Goal: Check status

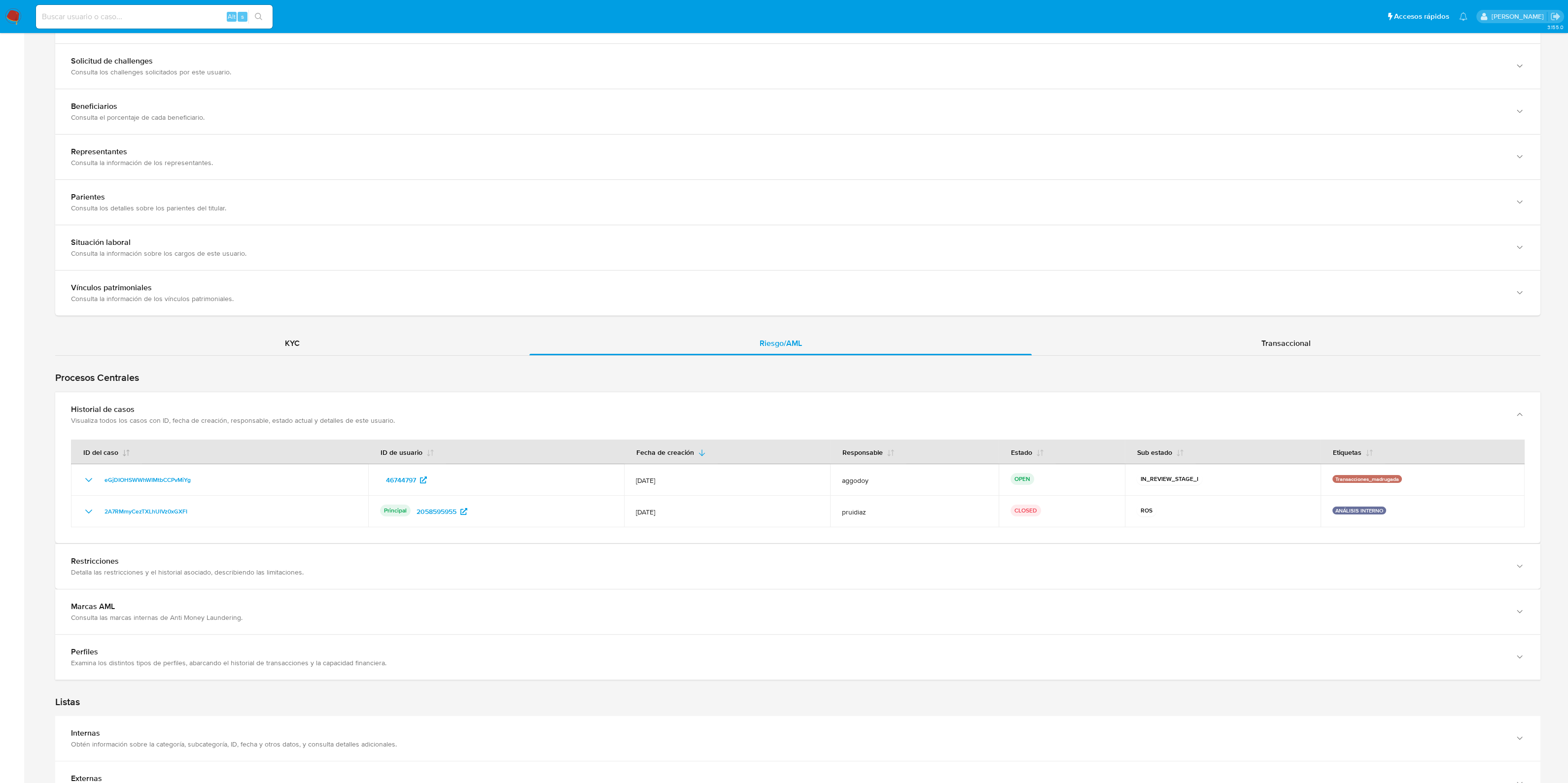
scroll to position [616, 0]
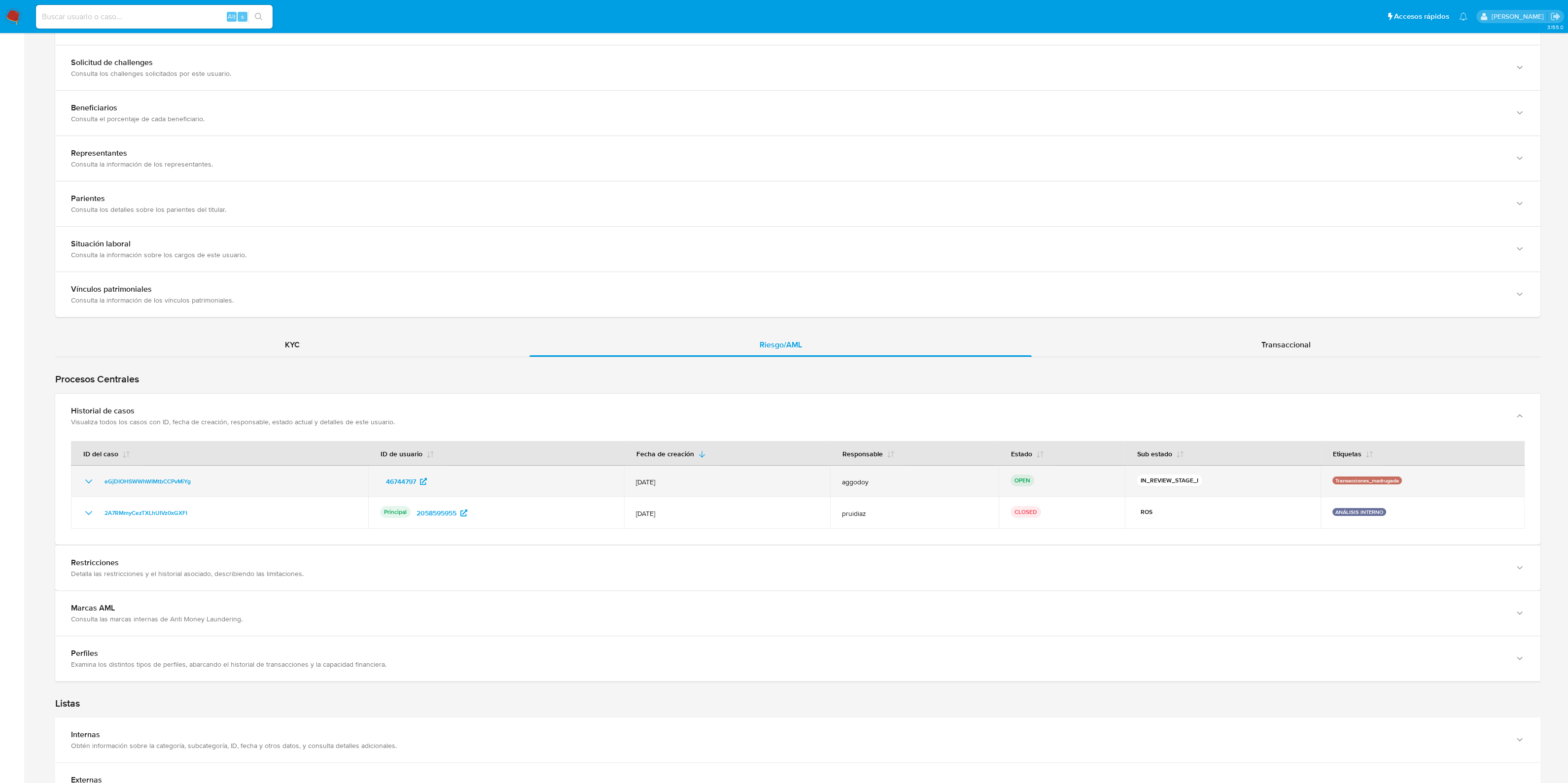
click at [199, 481] on div "eGjDIOHSWWhWIMtbCCPvMiYg" at bounding box center [219, 481] width 274 height 12
click at [178, 481] on span "eGjDIOHSWWhWIMtbCCPvMiYg" at bounding box center [147, 481] width 86 height 12
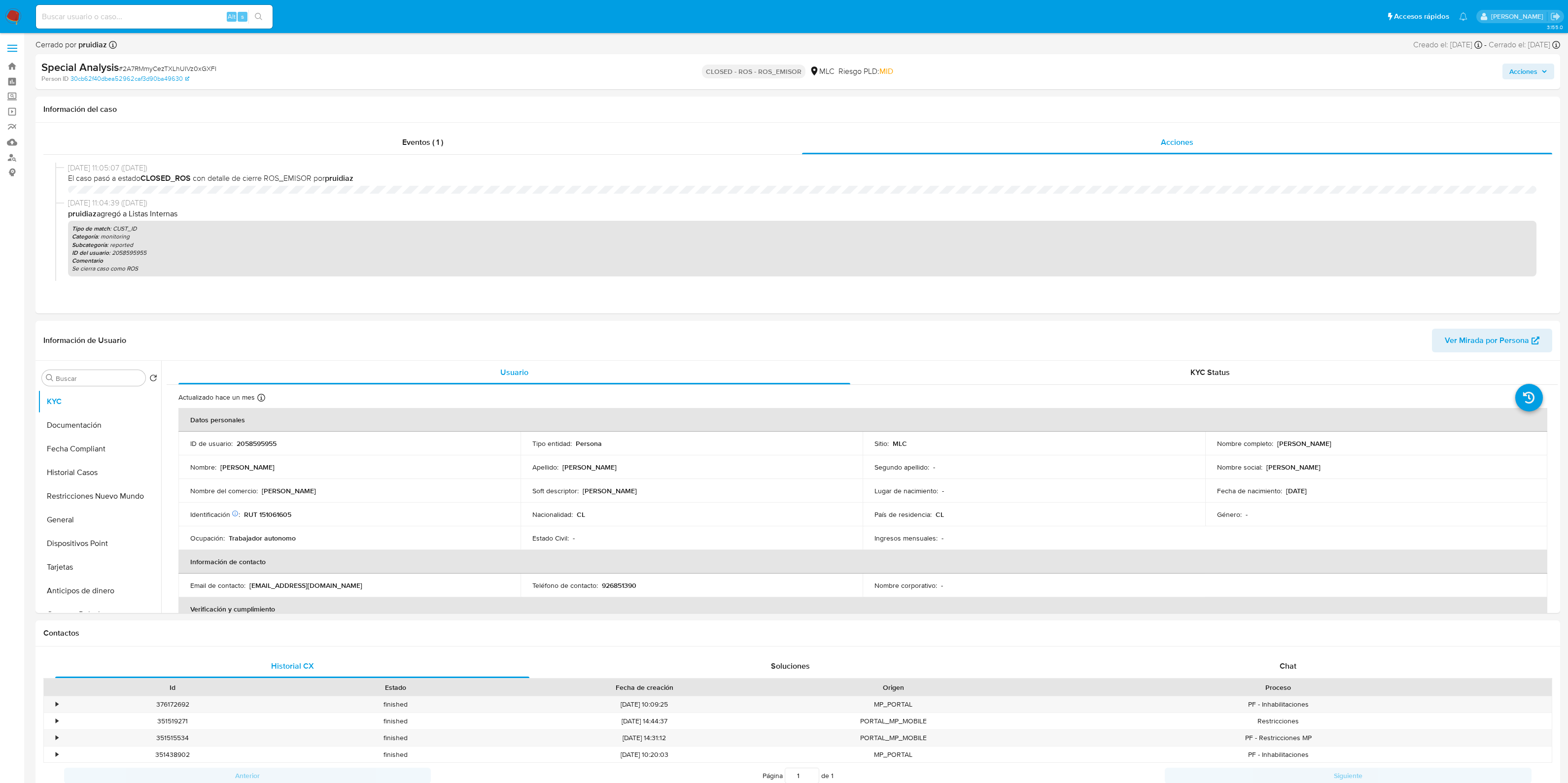
select select "10"
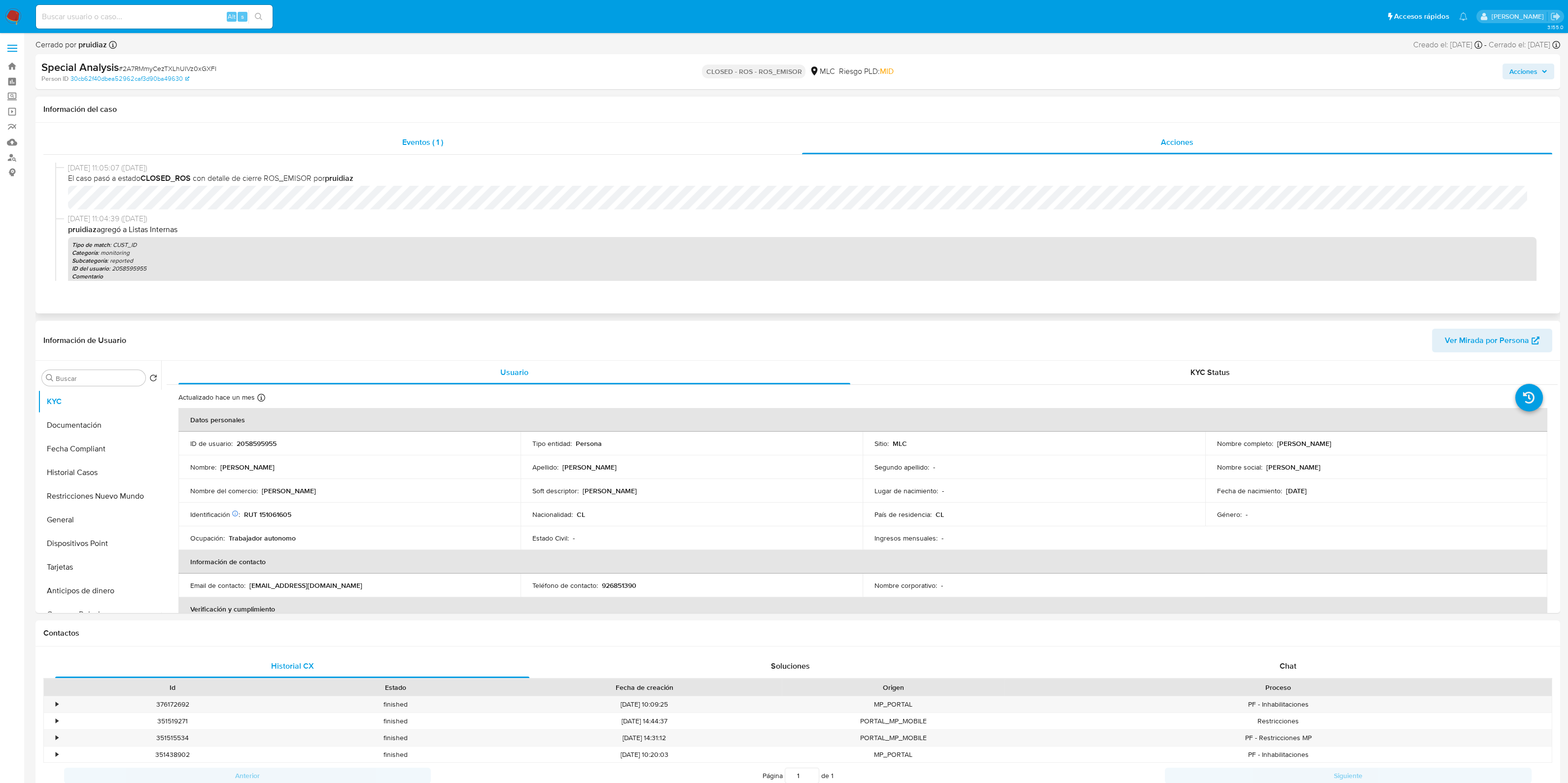
click at [513, 147] on div "Eventos ( 1 )" at bounding box center [423, 142] width 758 height 24
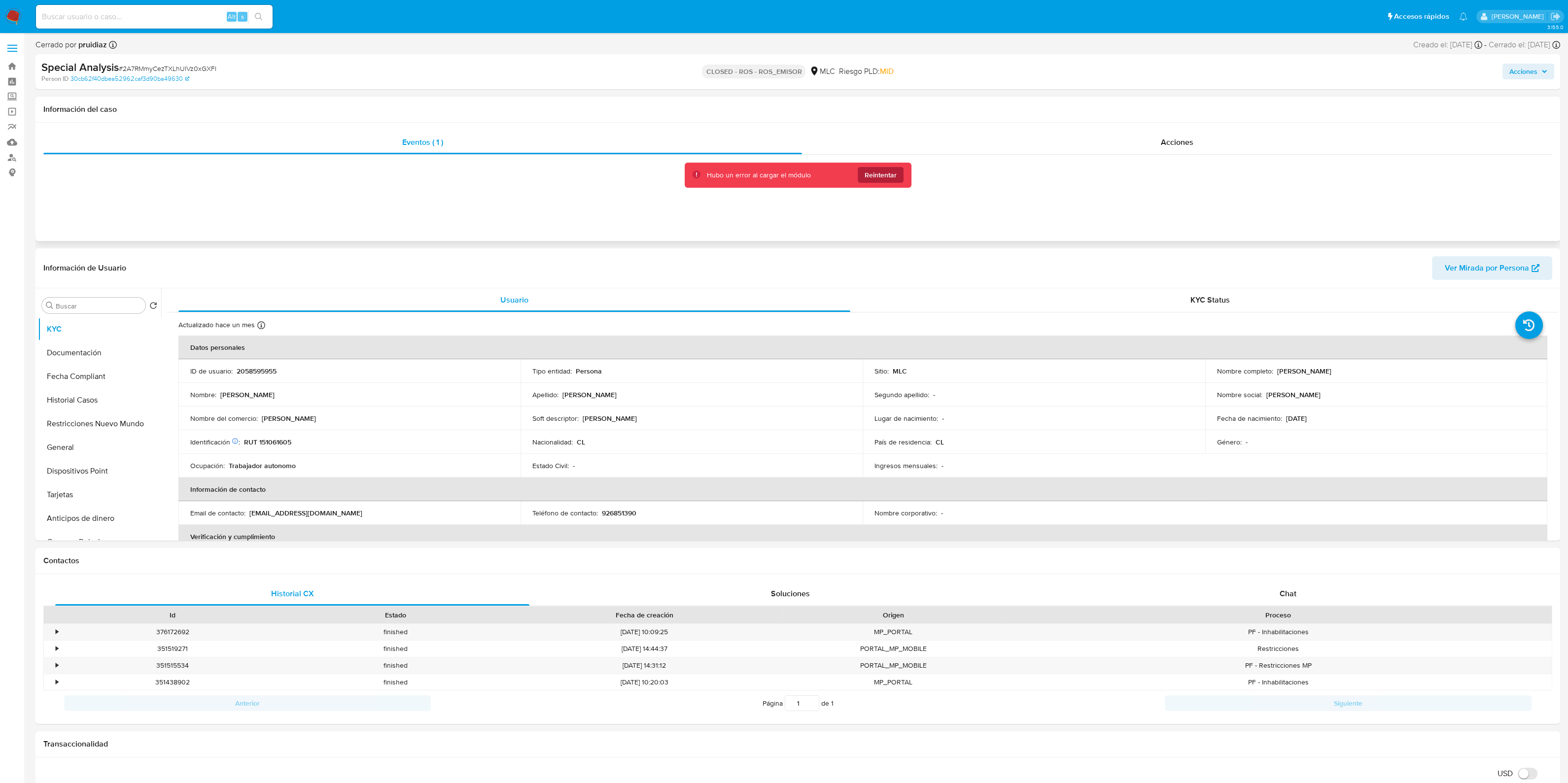
click at [900, 177] on button "Reintentar" at bounding box center [880, 174] width 46 height 16
select select "10"
click at [1238, 135] on div "Acciones" at bounding box center [1176, 142] width 750 height 24
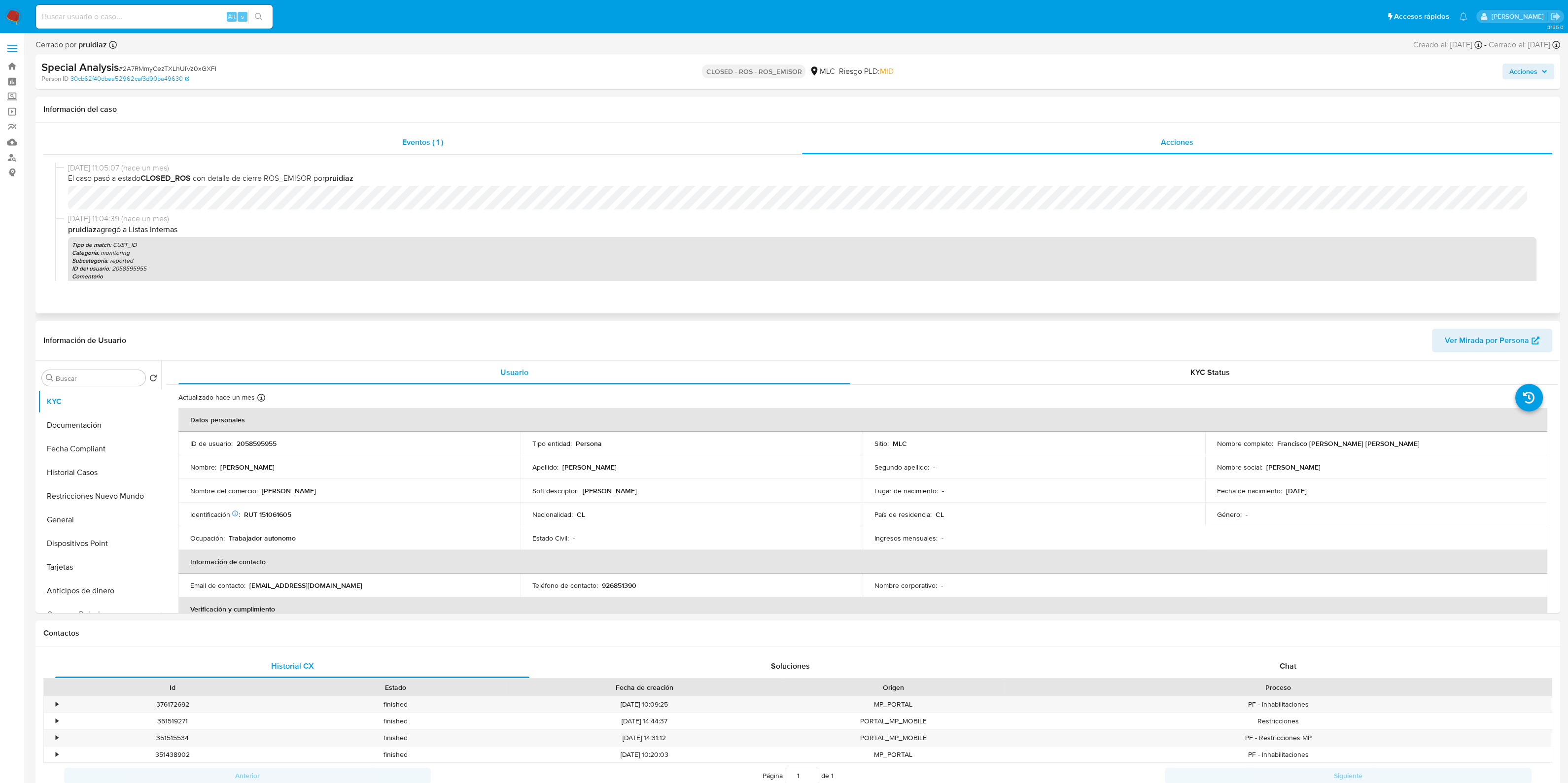
click at [579, 144] on div "Eventos ( 1 )" at bounding box center [423, 142] width 758 height 24
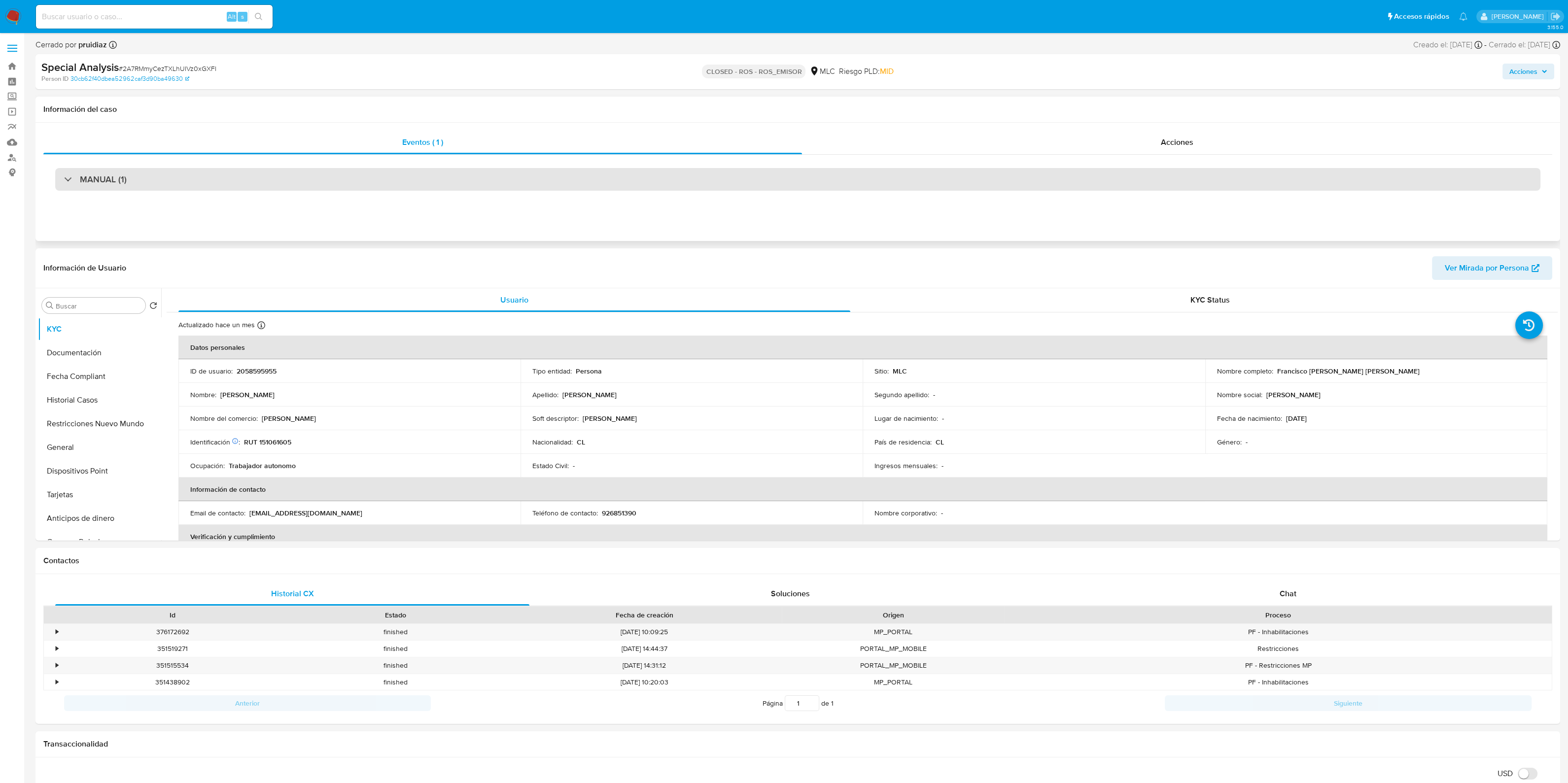
click at [496, 181] on div "MANUAL (1)" at bounding box center [797, 179] width 1485 height 22
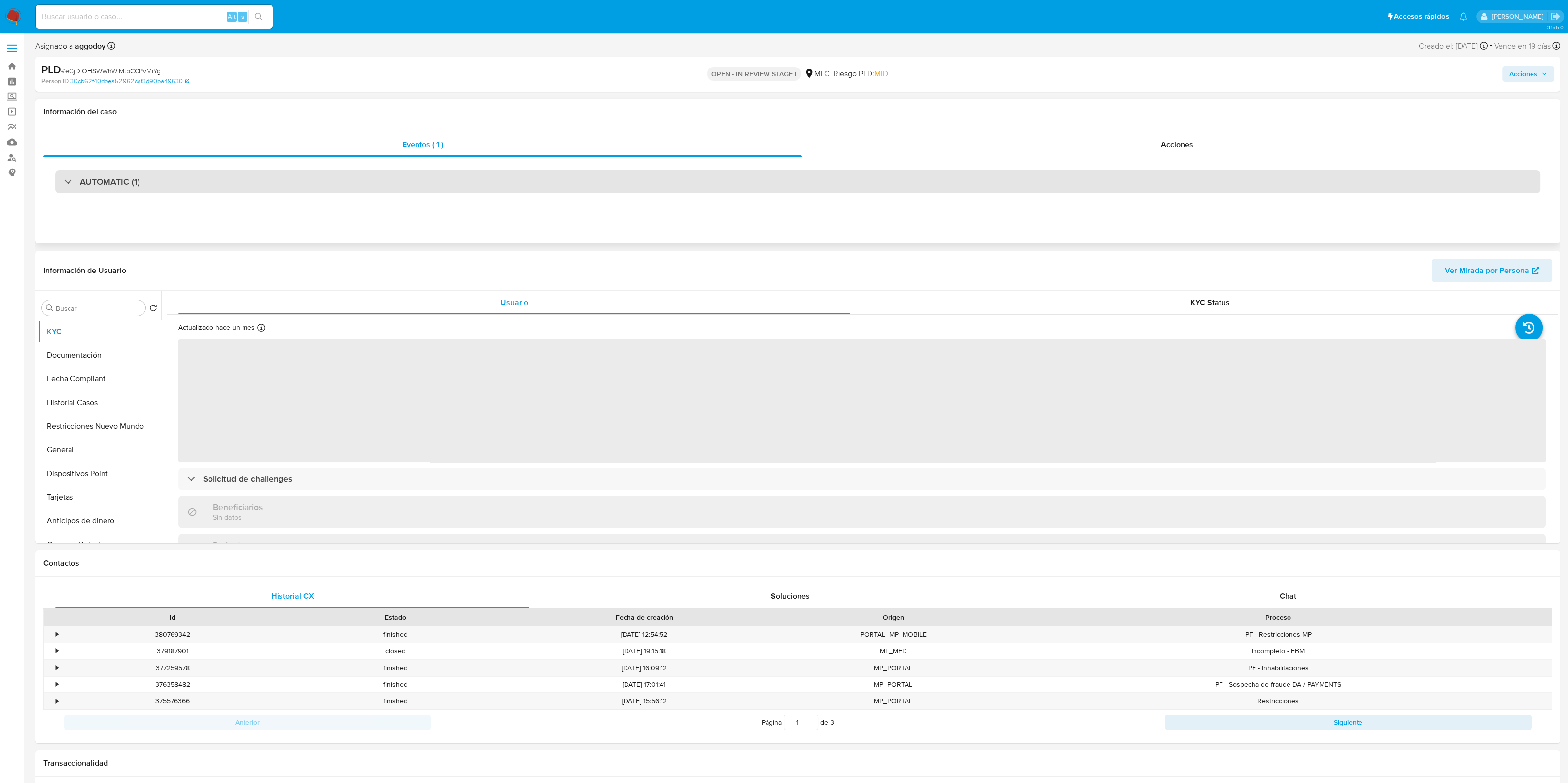
click at [461, 180] on div "AUTOMATIC (1)" at bounding box center [797, 181] width 1485 height 22
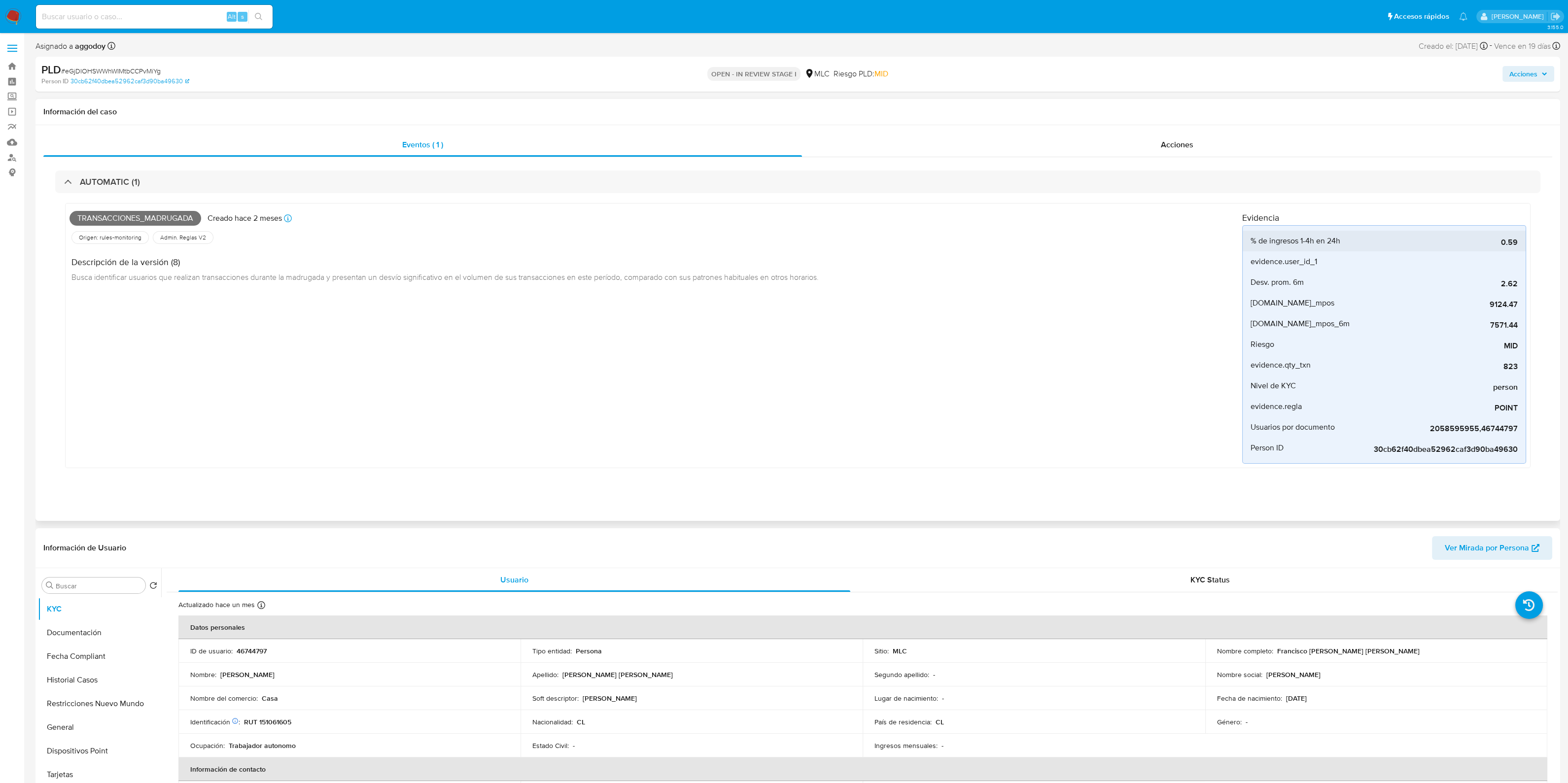
select select "10"
